Goal: Task Accomplishment & Management: Manage account settings

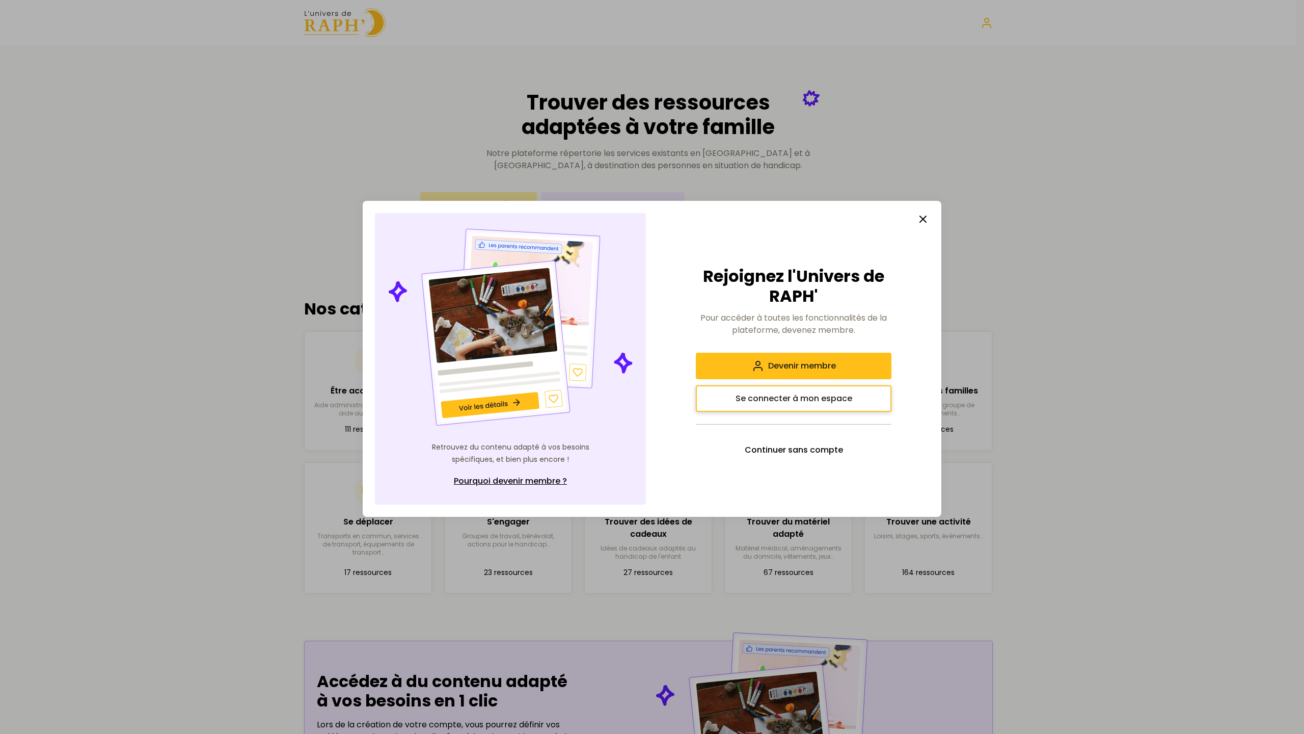
click at [807, 396] on span "Se connecter à mon espace" at bounding box center [794, 398] width 117 height 12
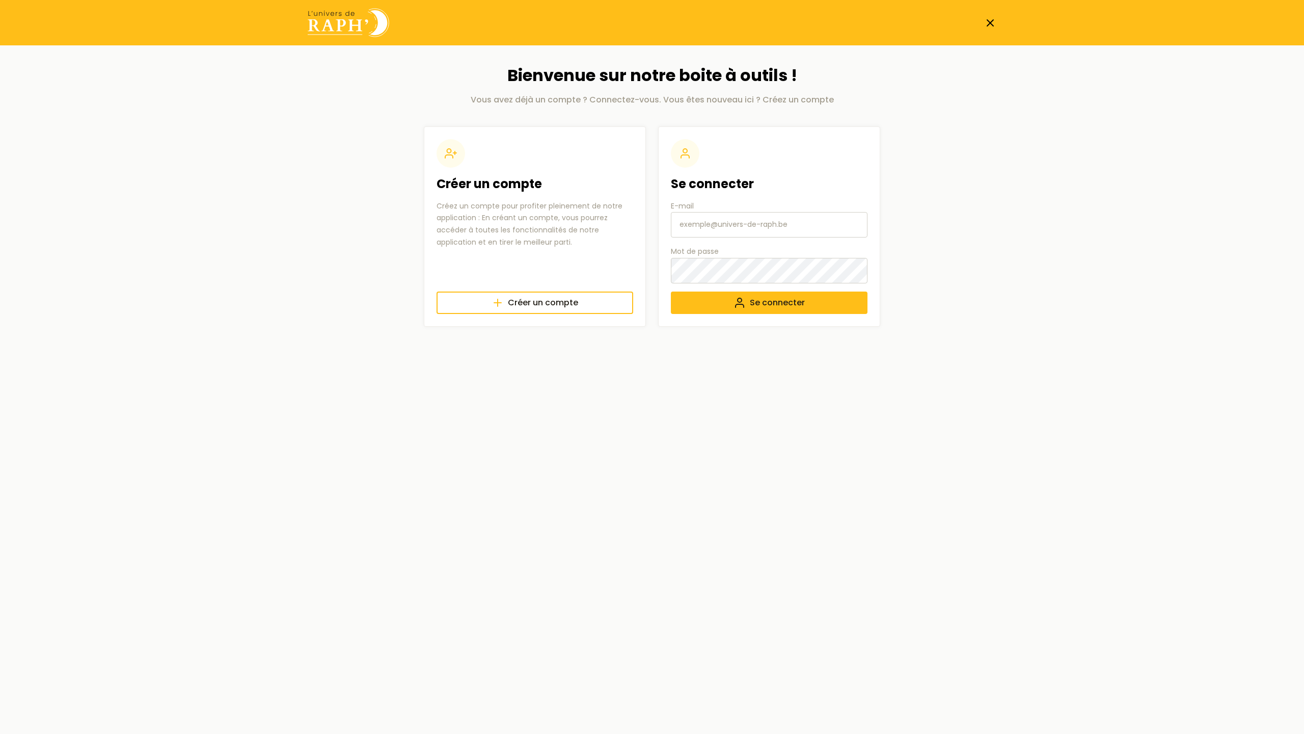
click at [739, 223] on input "E-mail" at bounding box center [769, 224] width 197 height 25
type input "[EMAIL_ADDRESS][DOMAIN_NAME]"
click at [760, 300] on span "Se connecter" at bounding box center [777, 303] width 55 height 12
